Goal: Task Accomplishment & Management: Use online tool/utility

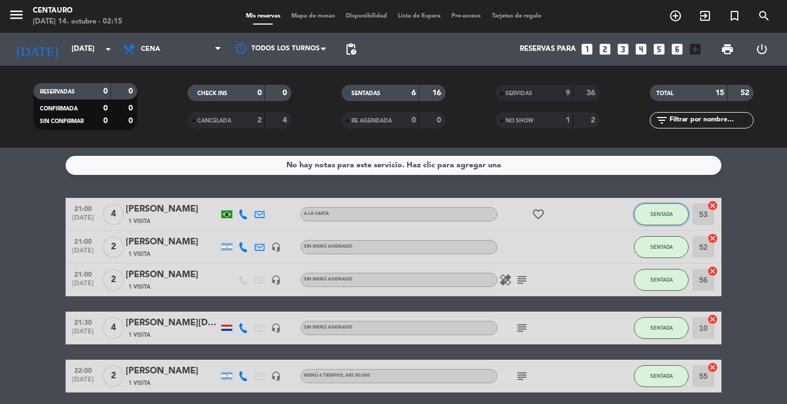
click at [672, 221] on button "SENTADA" at bounding box center [661, 214] width 55 height 22
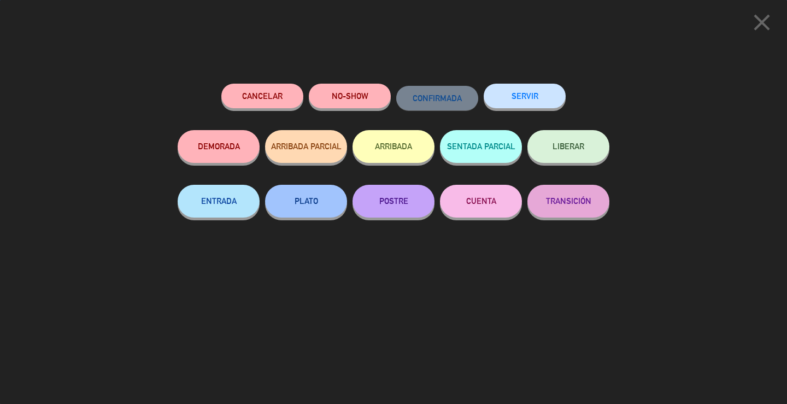
click at [534, 103] on button "SERVIR" at bounding box center [525, 96] width 82 height 25
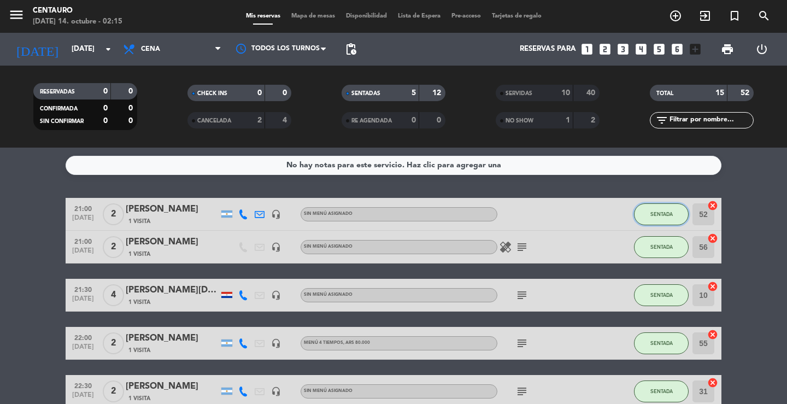
click at [660, 206] on button "SENTADA" at bounding box center [661, 214] width 55 height 22
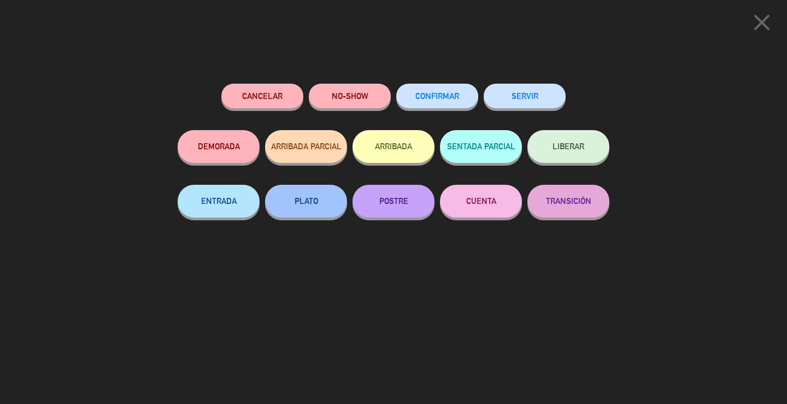
click at [528, 101] on button "SERVIR" at bounding box center [525, 96] width 82 height 25
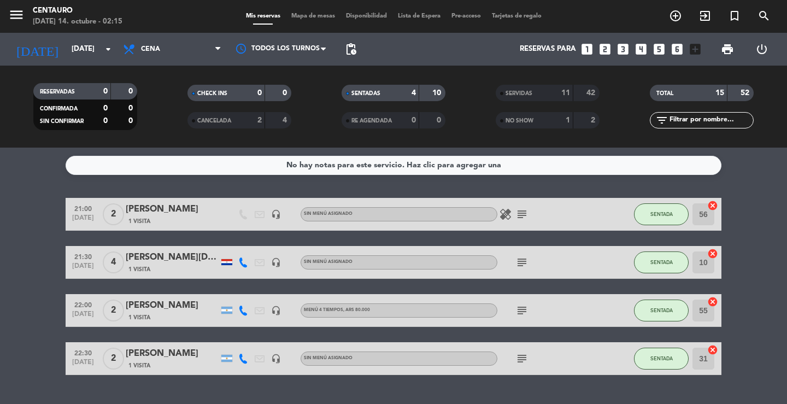
click at [519, 213] on icon "subject" at bounding box center [521, 214] width 13 height 13
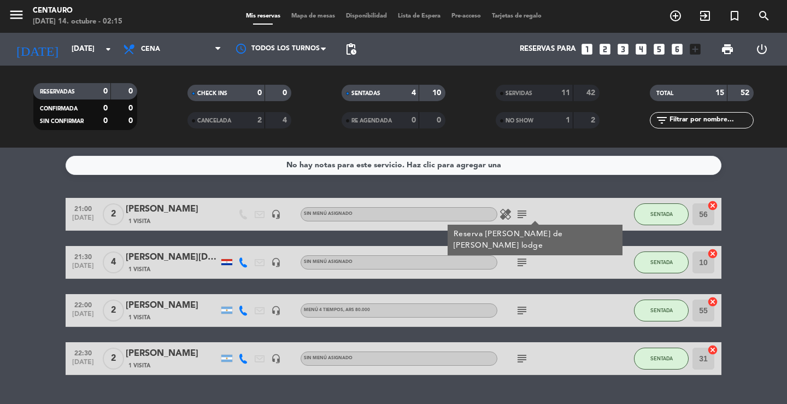
click at [519, 213] on icon "subject" at bounding box center [521, 214] width 13 height 13
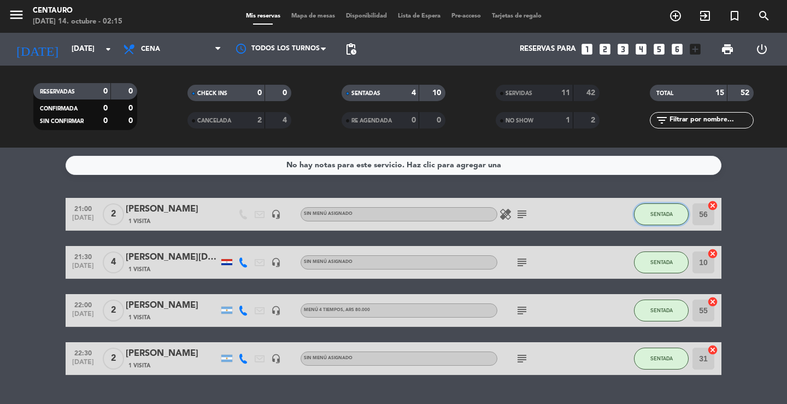
click at [683, 209] on button "SENTADA" at bounding box center [661, 214] width 55 height 22
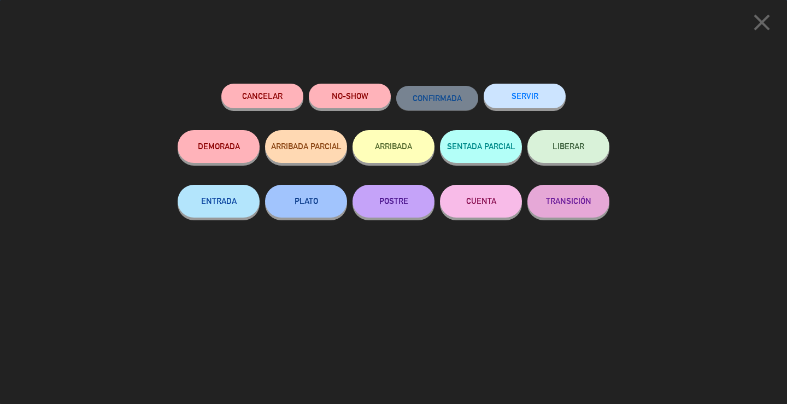
click at [550, 95] on button "SERVIR" at bounding box center [525, 96] width 82 height 25
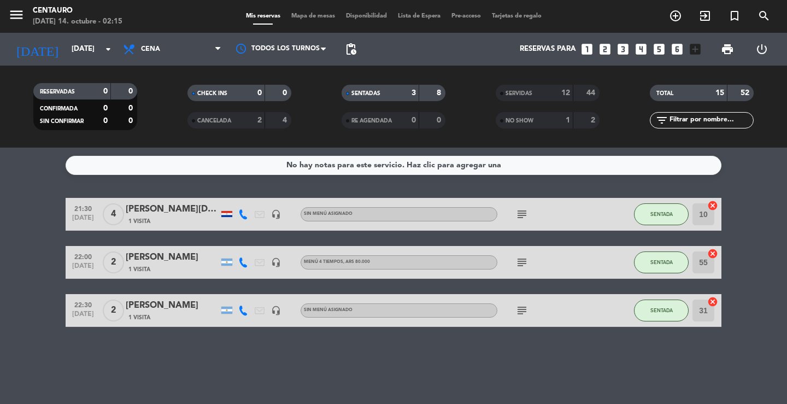
click at [519, 218] on icon "subject" at bounding box center [521, 214] width 13 height 13
click at [676, 215] on button "SENTADA" at bounding box center [661, 214] width 55 height 22
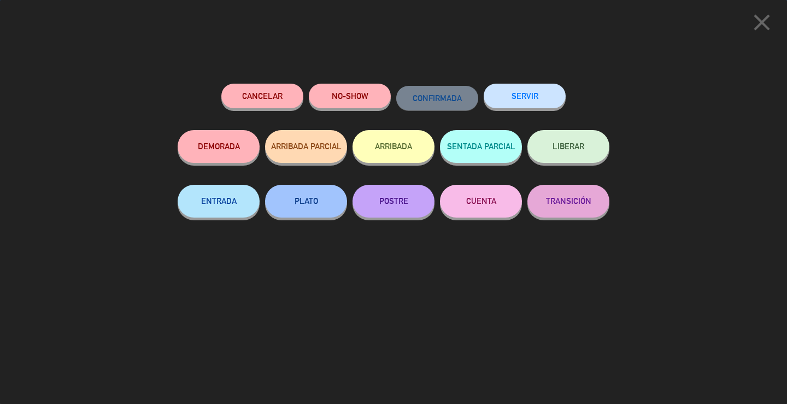
click at [550, 97] on button "SERVIR" at bounding box center [525, 96] width 82 height 25
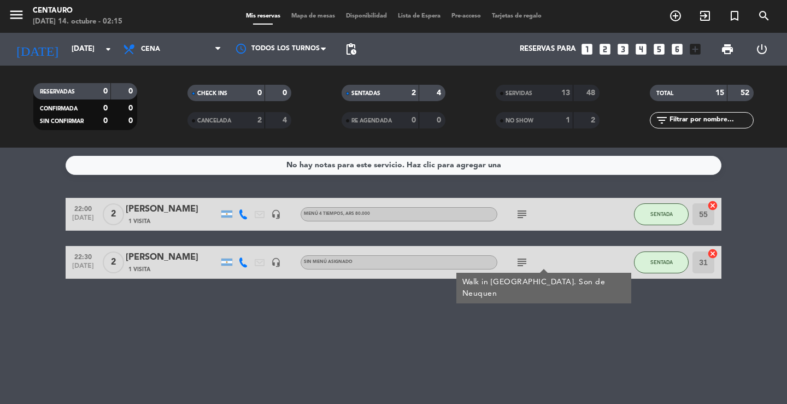
click at [521, 214] on icon "subject" at bounding box center [521, 214] width 13 height 13
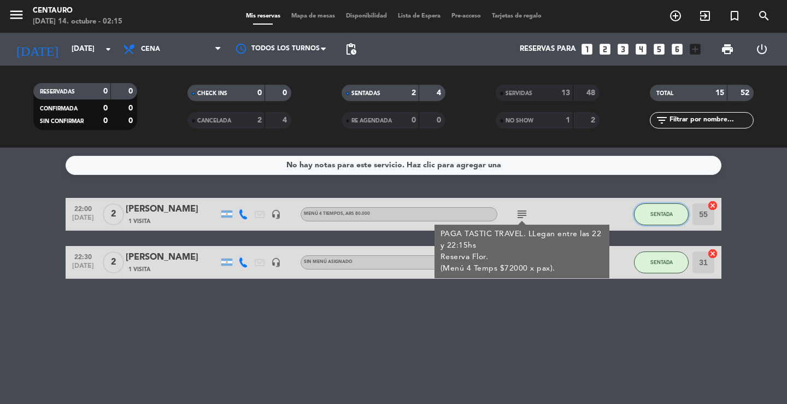
click at [667, 217] on button "SENTADA" at bounding box center [661, 214] width 55 height 22
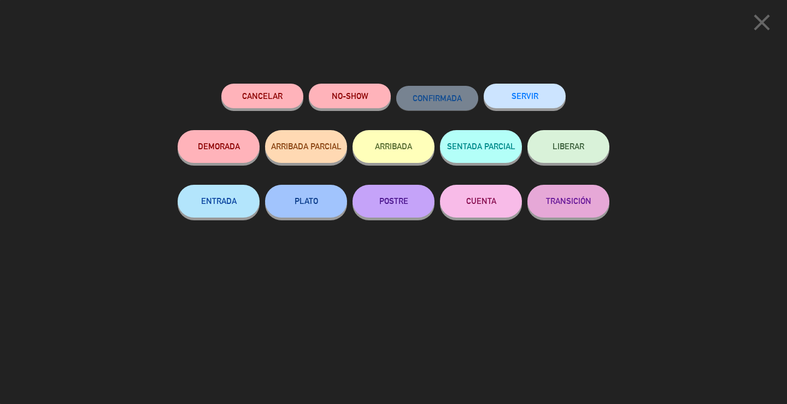
click at [529, 93] on button "SERVIR" at bounding box center [525, 96] width 82 height 25
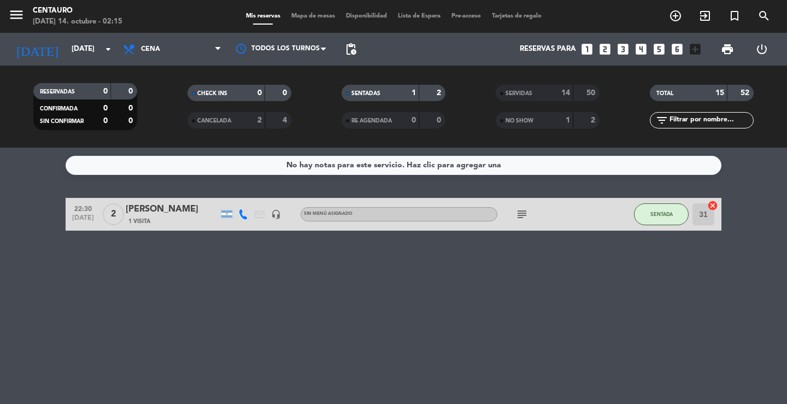
click at [521, 201] on div "subject" at bounding box center [546, 214] width 98 height 32
click at [525, 209] on icon "subject" at bounding box center [521, 214] width 13 height 13
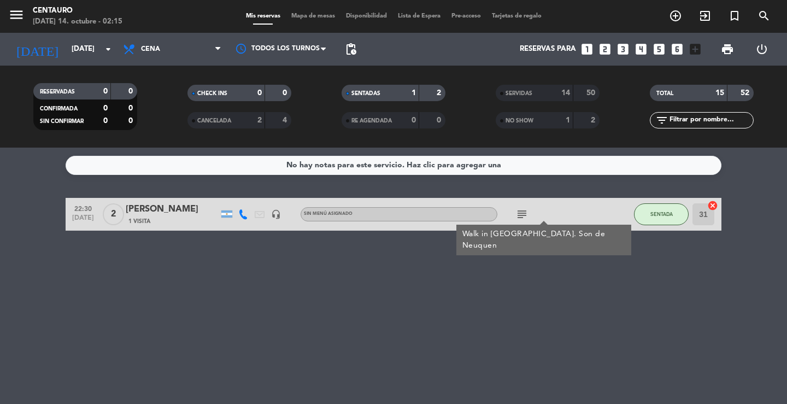
click at [523, 210] on icon "subject" at bounding box center [521, 214] width 13 height 13
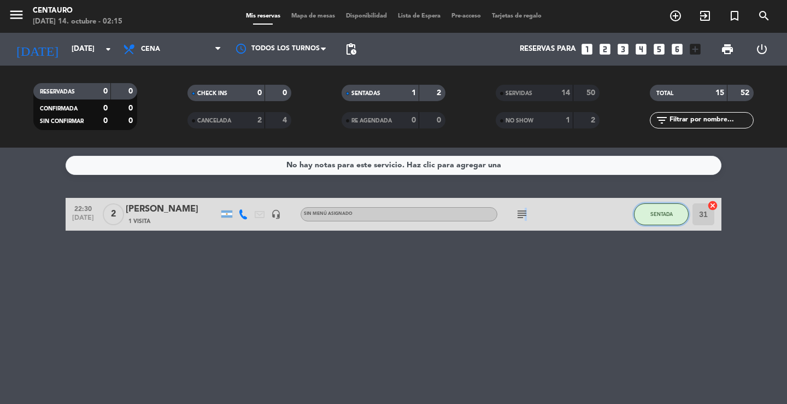
click at [657, 211] on span "SENTADA" at bounding box center [661, 214] width 22 height 6
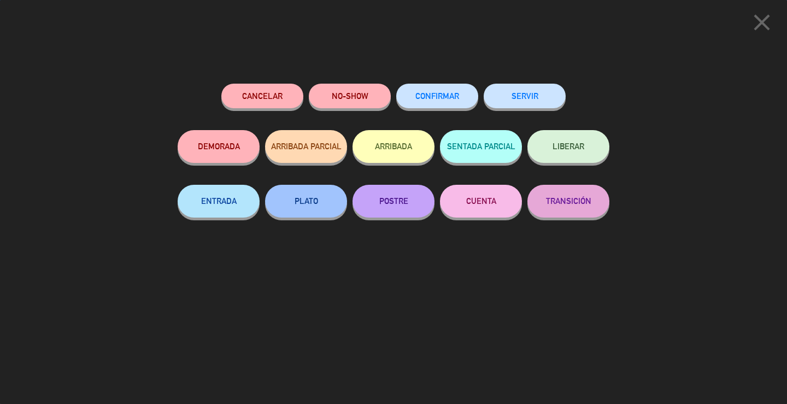
click at [525, 94] on button "SERVIR" at bounding box center [525, 96] width 82 height 25
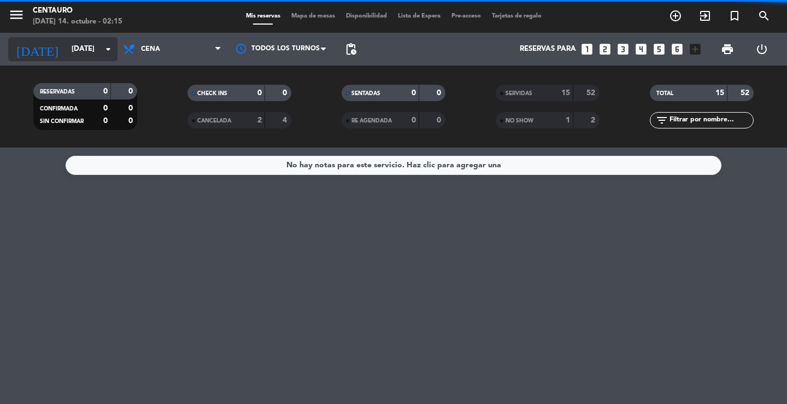
click at [75, 53] on input "[DATE]" at bounding box center [114, 49] width 96 height 20
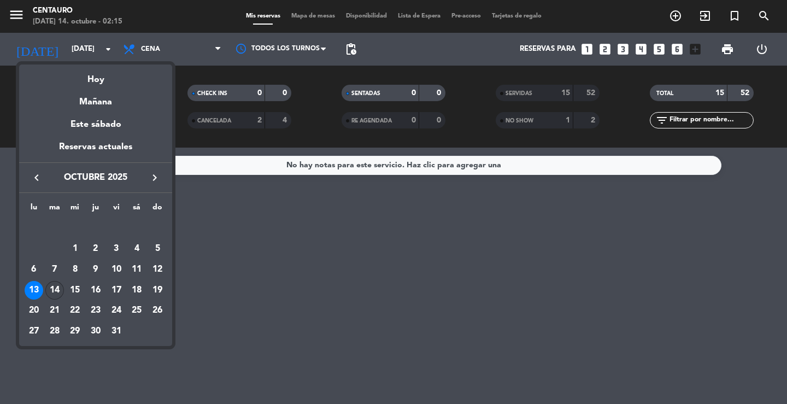
click at [55, 290] on div "14" at bounding box center [54, 290] width 19 height 19
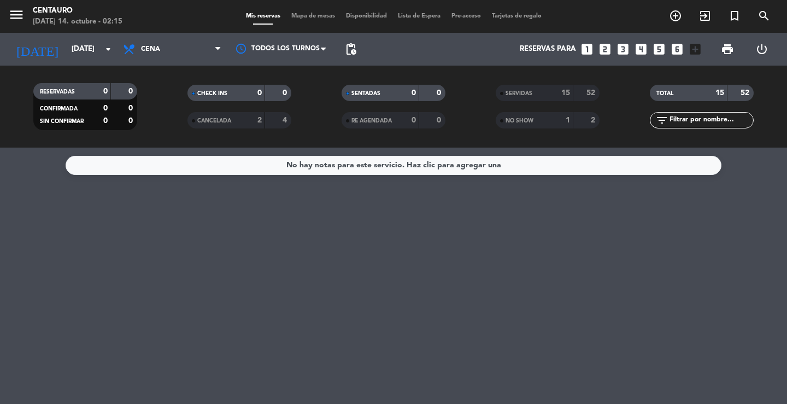
type input "[DATE]"
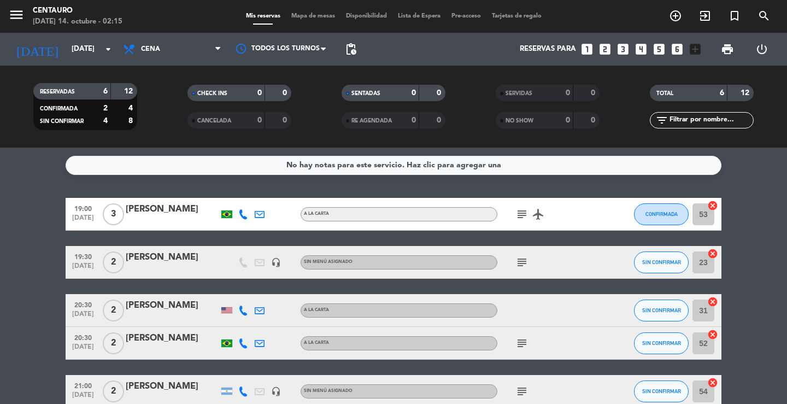
click at [522, 210] on icon "subject" at bounding box center [521, 214] width 13 height 13
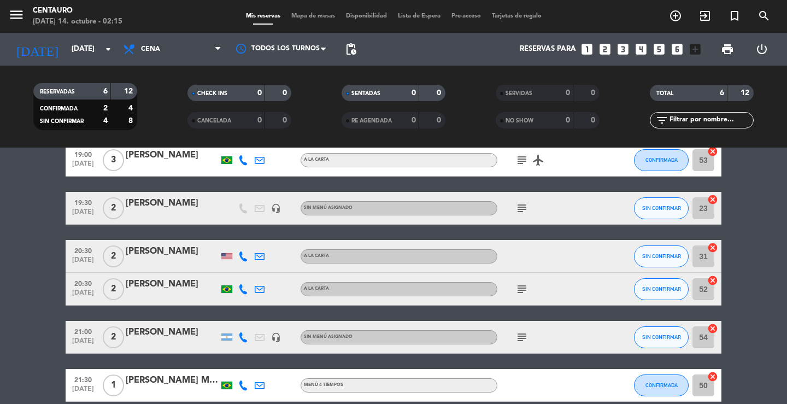
scroll to position [55, 0]
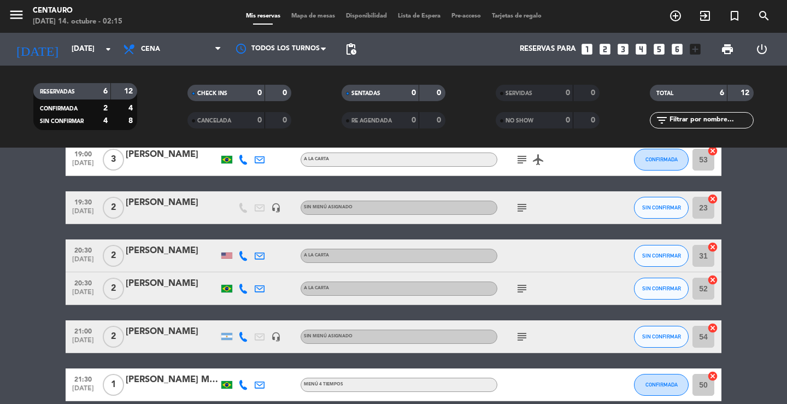
click at [527, 211] on icon "subject" at bounding box center [521, 207] width 13 height 13
click at [522, 289] on icon "subject" at bounding box center [521, 288] width 13 height 13
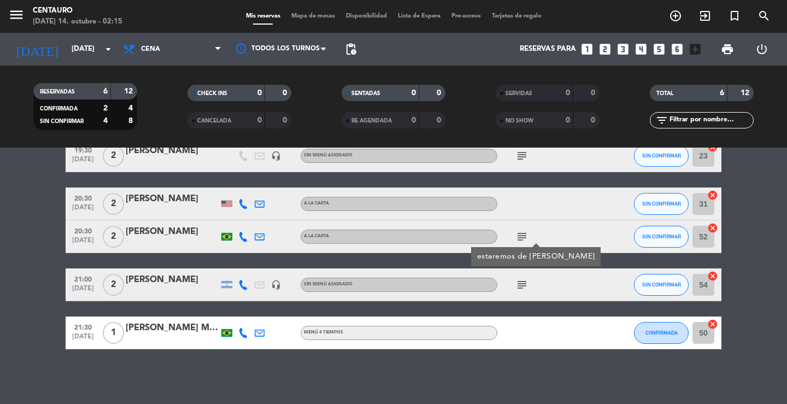
click at [521, 285] on icon "subject" at bounding box center [521, 284] width 13 height 13
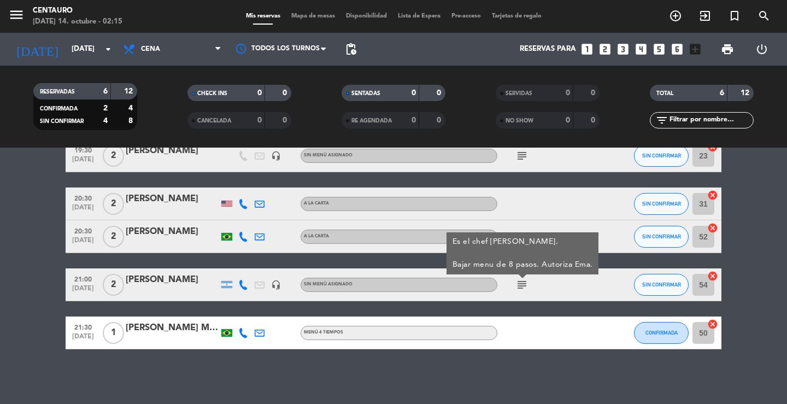
click at [521, 285] on icon "subject" at bounding box center [521, 284] width 13 height 13
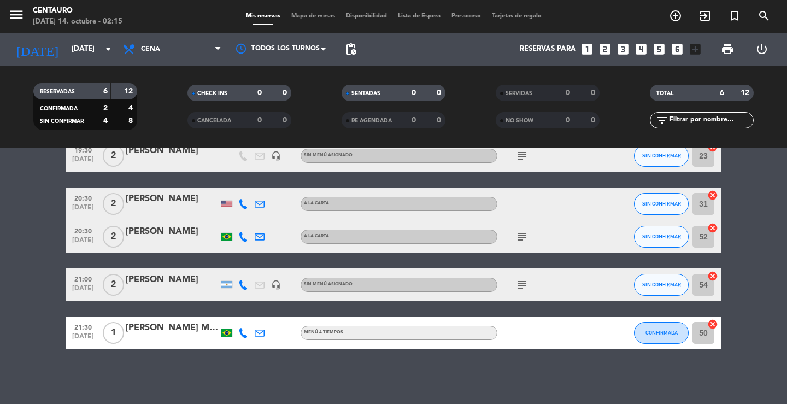
click at [304, 11] on div "menu Centauro [DATE] 14. octubre - 02:15 Mis reservas Mapa de mesas Disponibili…" at bounding box center [393, 16] width 787 height 33
click at [308, 15] on span "Mapa de mesas" at bounding box center [313, 16] width 55 height 6
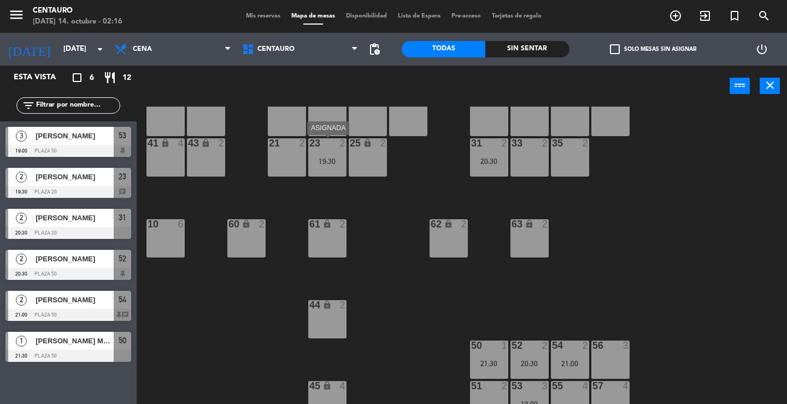
scroll to position [44, 0]
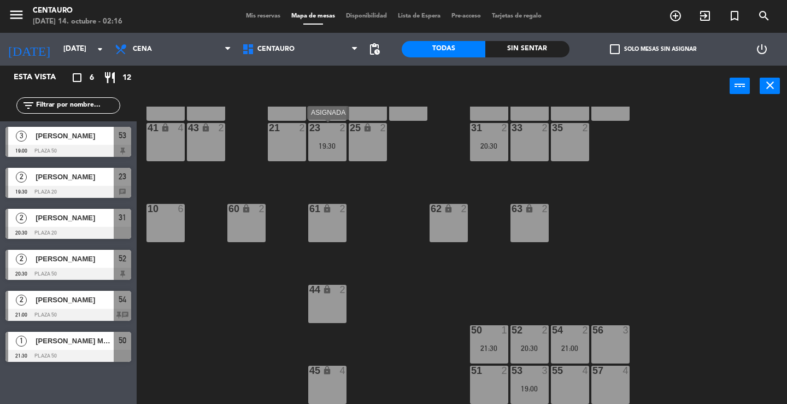
drag, startPoint x: 327, startPoint y: 144, endPoint x: 384, endPoint y: 215, distance: 91.3
click at [331, 149] on div "23 2 19:30" at bounding box center [327, 142] width 38 height 38
click at [487, 383] on div "51 2" at bounding box center [489, 385] width 38 height 38
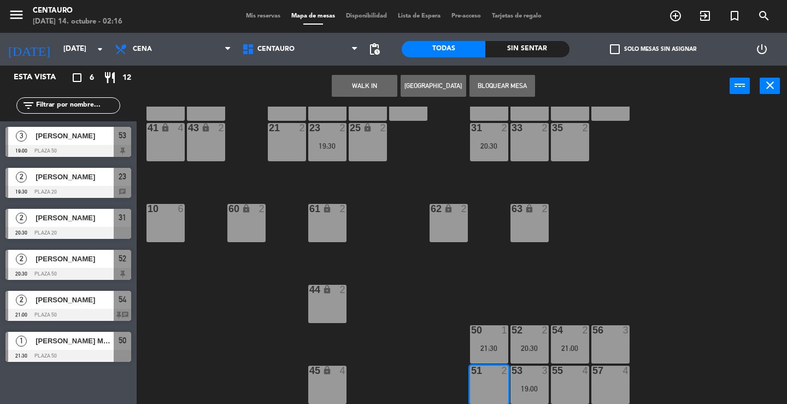
click at [322, 155] on div "23 2 19:30" at bounding box center [327, 142] width 38 height 38
drag, startPoint x: 420, startPoint y: 260, endPoint x: 409, endPoint y: 255, distance: 12.2
click at [417, 259] on div "20 2 22 4 24 6 26 lock 4 40 lock 2 42 lock 2 30 4 34 2 32 2 36 6 21 2 23 2 19:3…" at bounding box center [465, 255] width 643 height 297
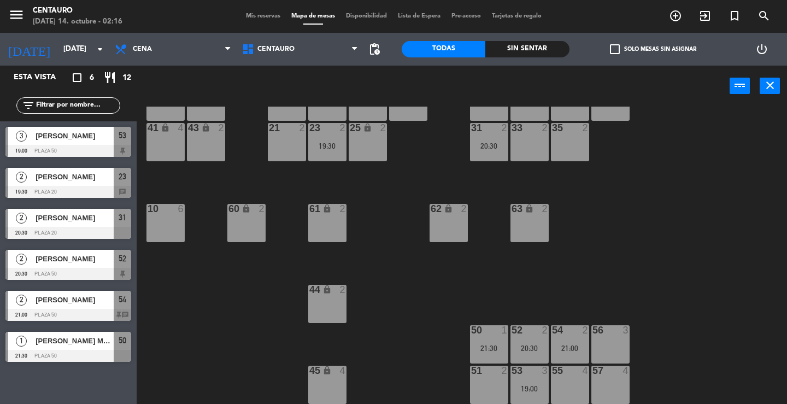
drag, startPoint x: 340, startPoint y: 145, endPoint x: 394, endPoint y: 236, distance: 105.1
click at [343, 151] on div "23 2 19:30" at bounding box center [327, 142] width 38 height 38
click at [325, 136] on div "23 2 19:30" at bounding box center [327, 142] width 38 height 38
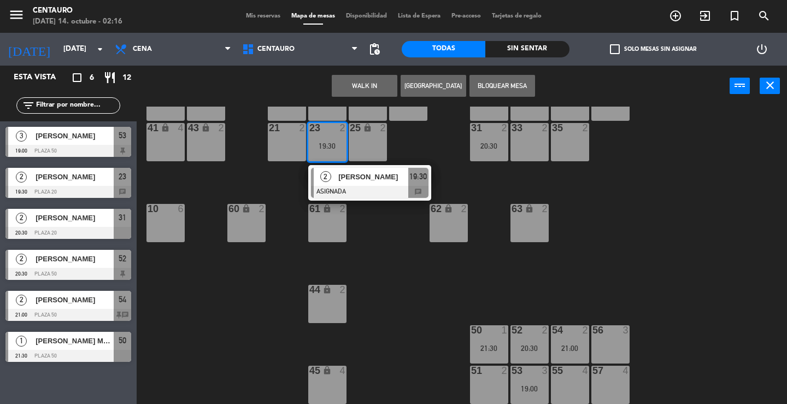
click at [487, 393] on div "51 2" at bounding box center [489, 385] width 38 height 38
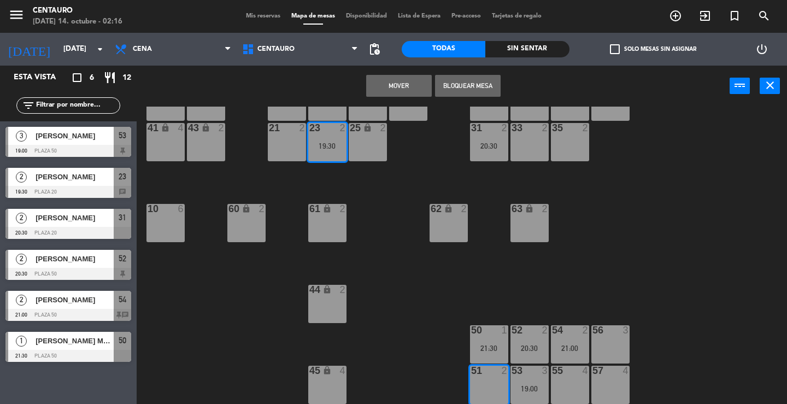
click at [401, 83] on button "Mover" at bounding box center [399, 86] width 66 height 22
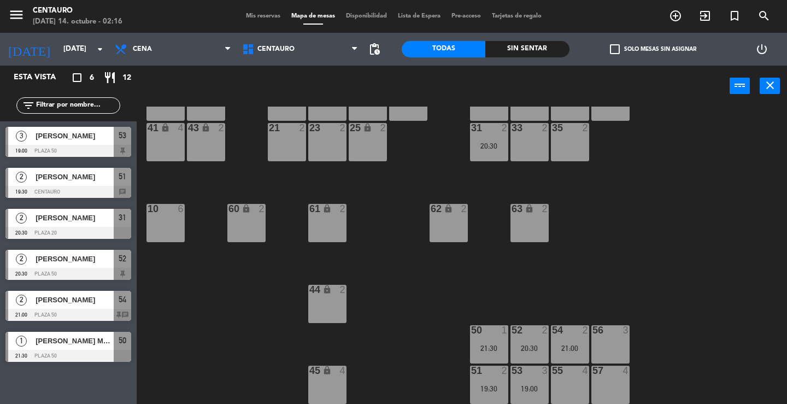
click at [503, 143] on div "20:30" at bounding box center [489, 146] width 38 height 8
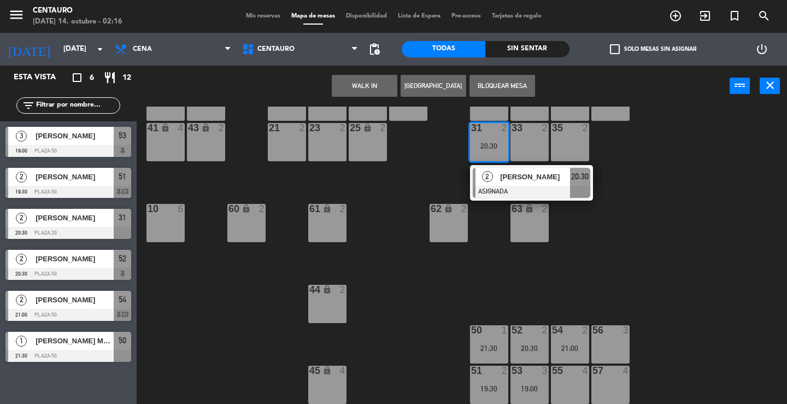
click at [610, 380] on div "57 4" at bounding box center [610, 385] width 38 height 38
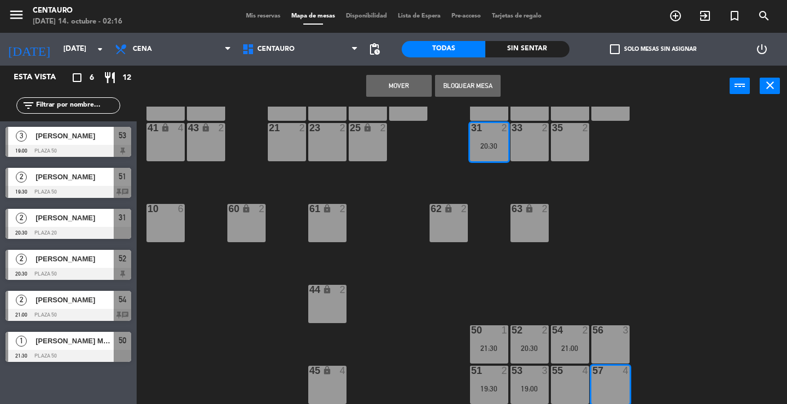
click at [396, 85] on button "Mover" at bounding box center [399, 86] width 66 height 22
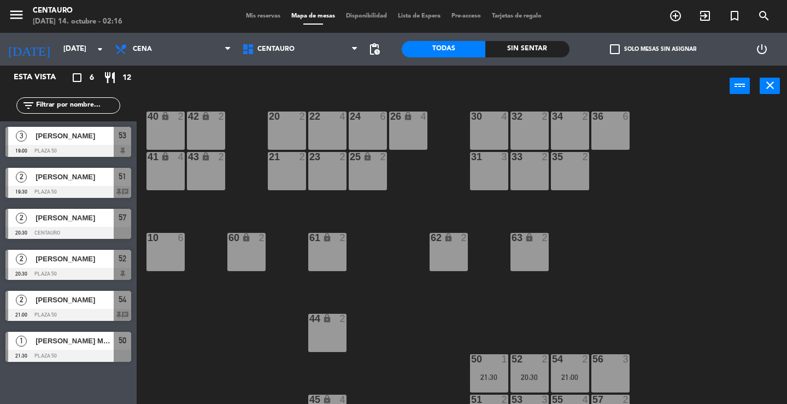
scroll to position [0, 0]
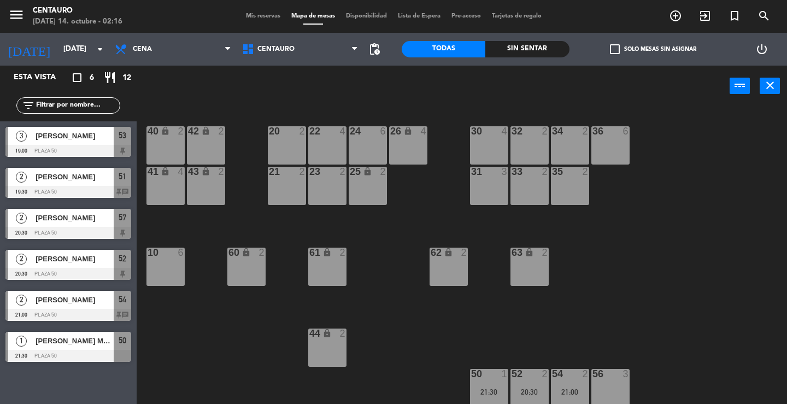
click at [643, 267] on div "20 2 22 4 24 6 26 lock 4 40 lock 2 42 lock 2 30 4 34 2 32 2 36 6 21 2 23 2 31 3…" at bounding box center [465, 255] width 643 height 297
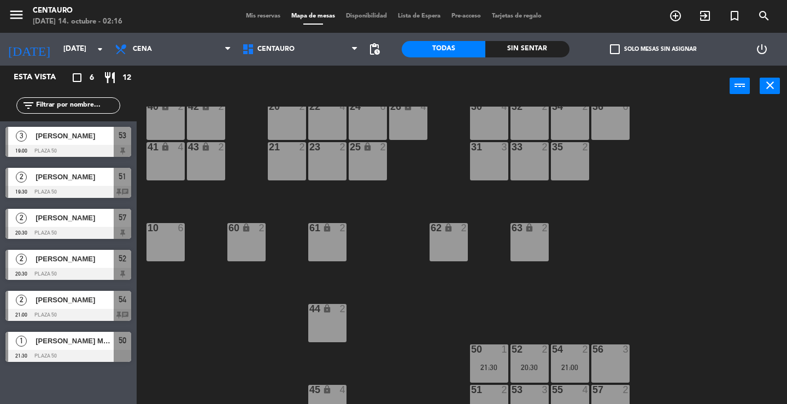
scroll to position [44, 0]
